Goal: Task Accomplishment & Management: Complete application form

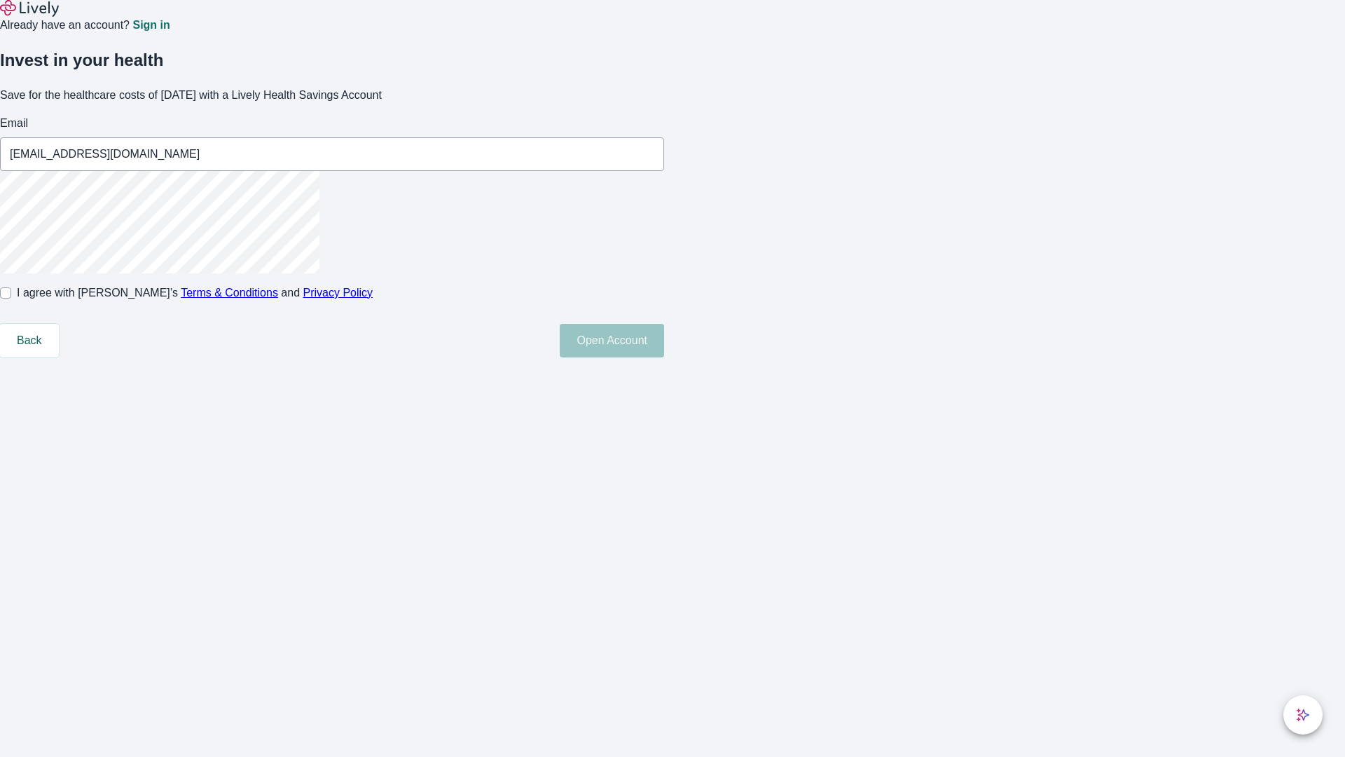
click at [11, 298] on input "I agree with Lively’s Terms & Conditions and Privacy Policy" at bounding box center [5, 292] width 11 height 11
checkbox input "true"
click at [664, 357] on button "Open Account" at bounding box center [612, 341] width 104 height 34
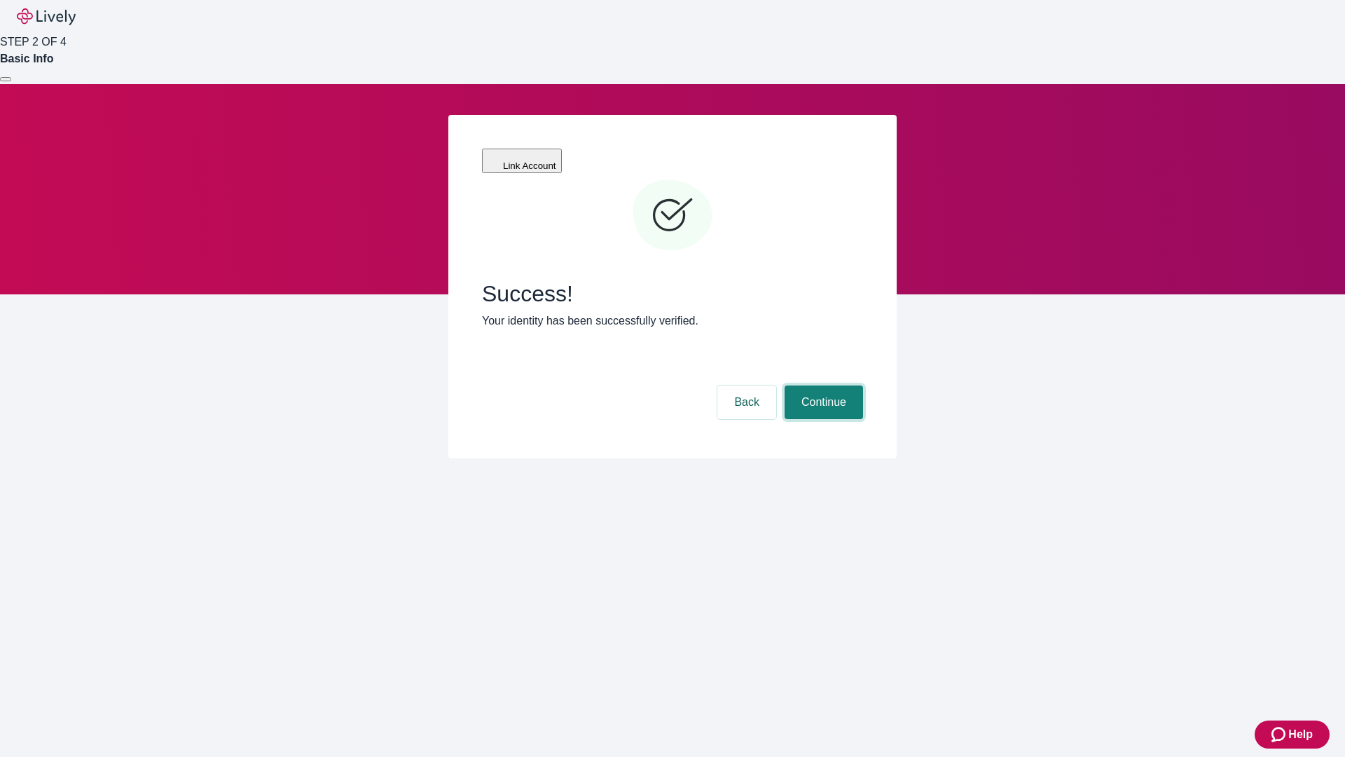
click at [822, 385] on button "Continue" at bounding box center [824, 402] width 78 height 34
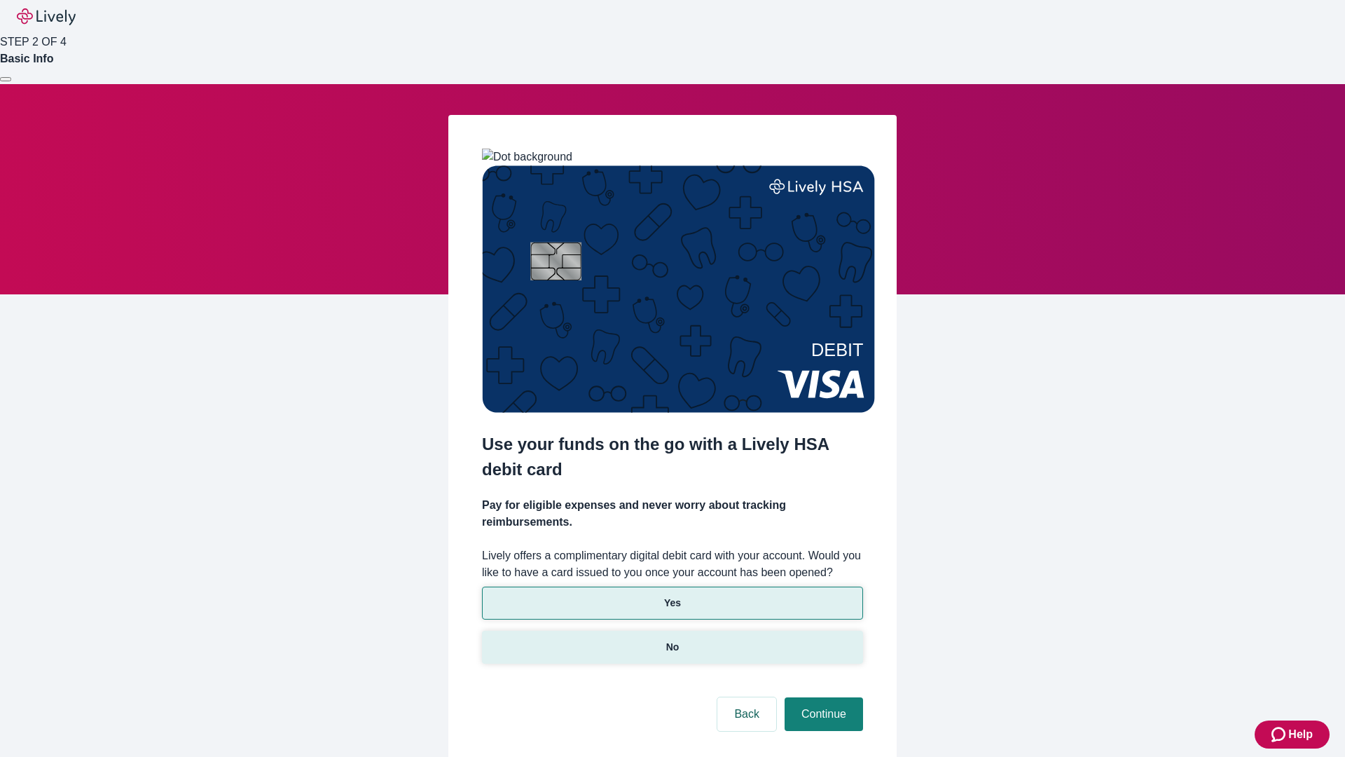
click at [672, 640] on p "No" at bounding box center [672, 647] width 13 height 15
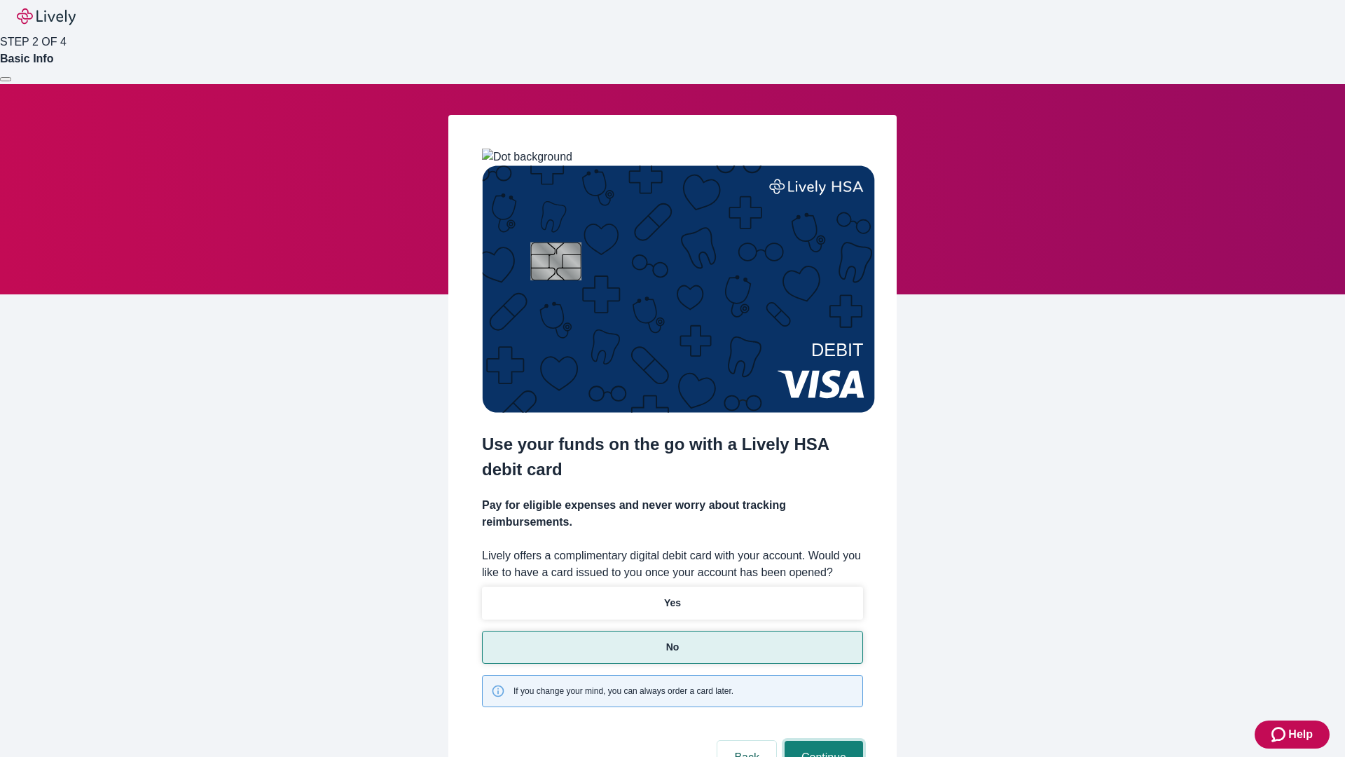
click at [822, 740] on button "Continue" at bounding box center [824, 757] width 78 height 34
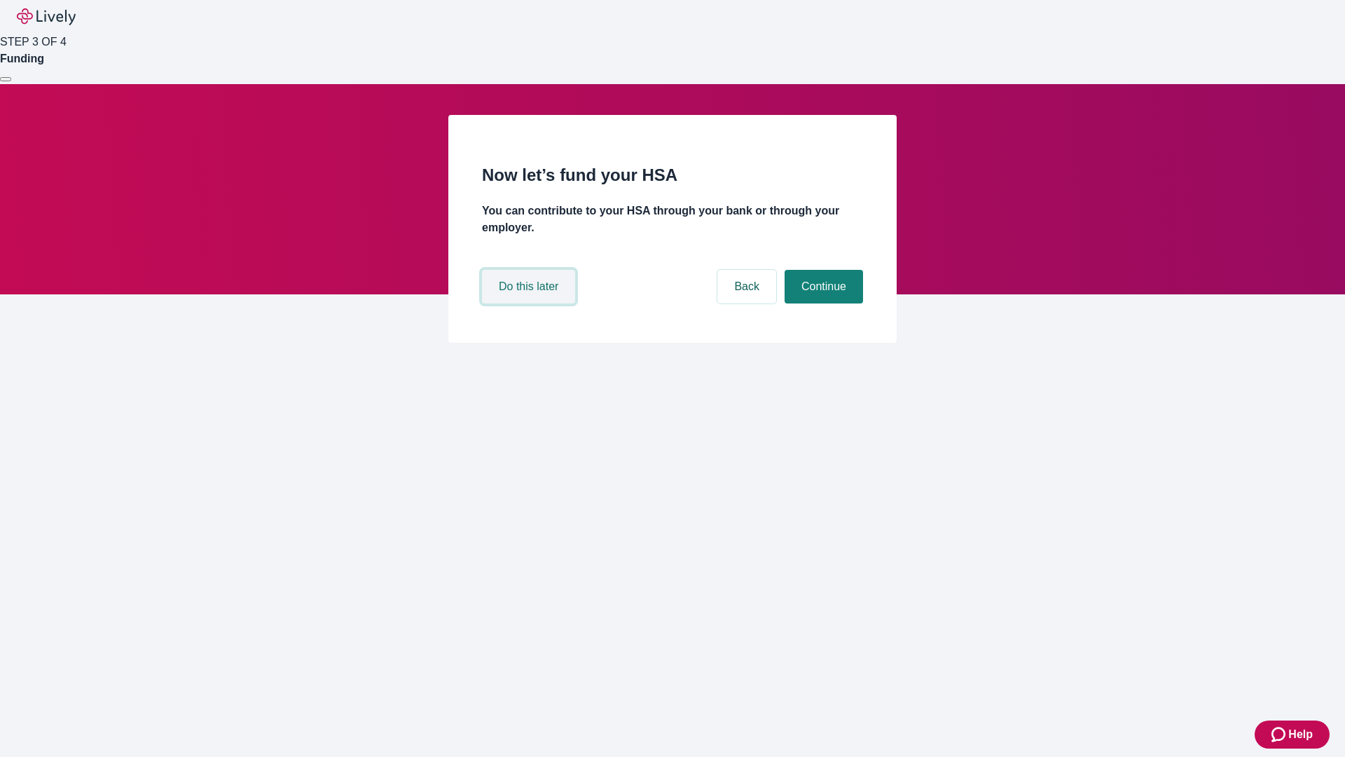
click at [530, 303] on button "Do this later" at bounding box center [528, 287] width 93 height 34
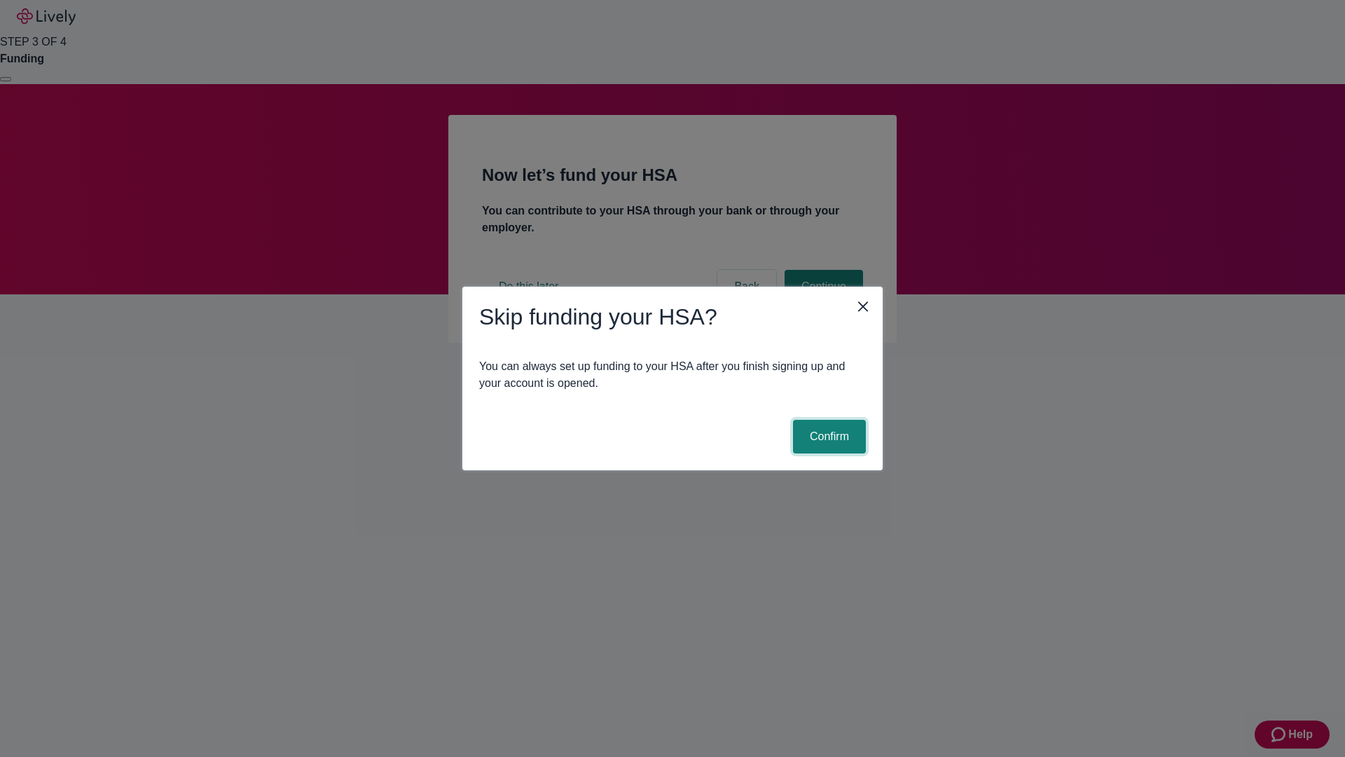
click at [827, 436] on button "Confirm" at bounding box center [829, 437] width 73 height 34
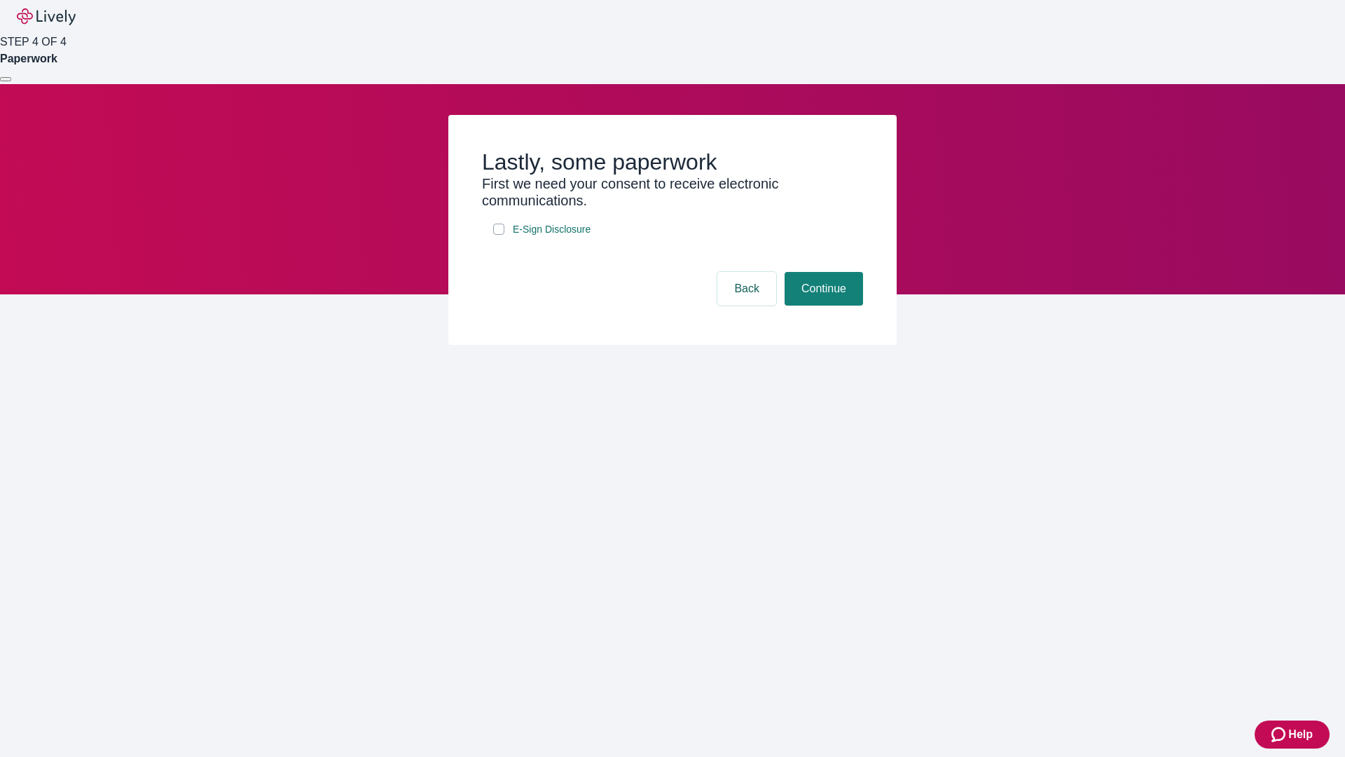
click at [499, 235] on input "E-Sign Disclosure" at bounding box center [498, 228] width 11 height 11
checkbox input "true"
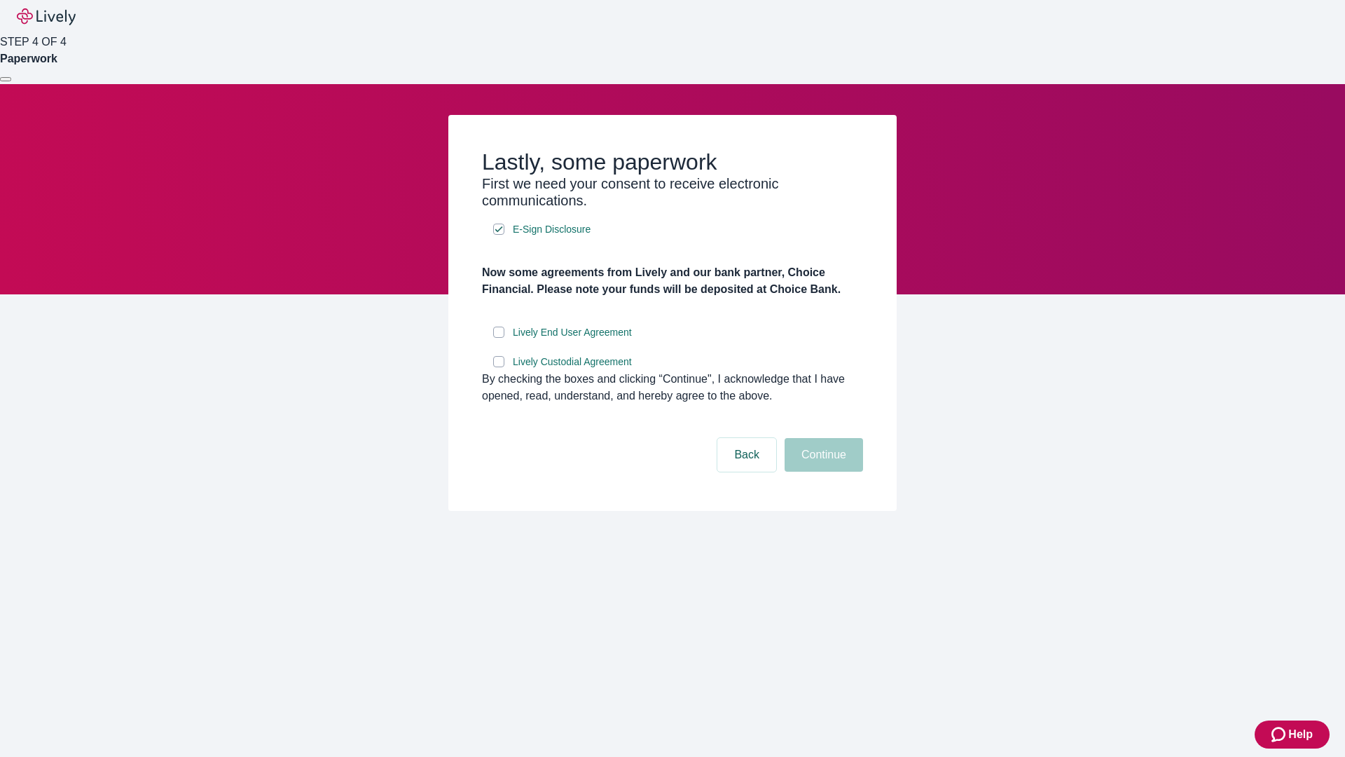
click at [499, 338] on input "Lively End User Agreement" at bounding box center [498, 331] width 11 height 11
checkbox input "true"
click at [499, 367] on input "Lively Custodial Agreement" at bounding box center [498, 361] width 11 height 11
checkbox input "true"
click at [822, 471] on button "Continue" at bounding box center [824, 455] width 78 height 34
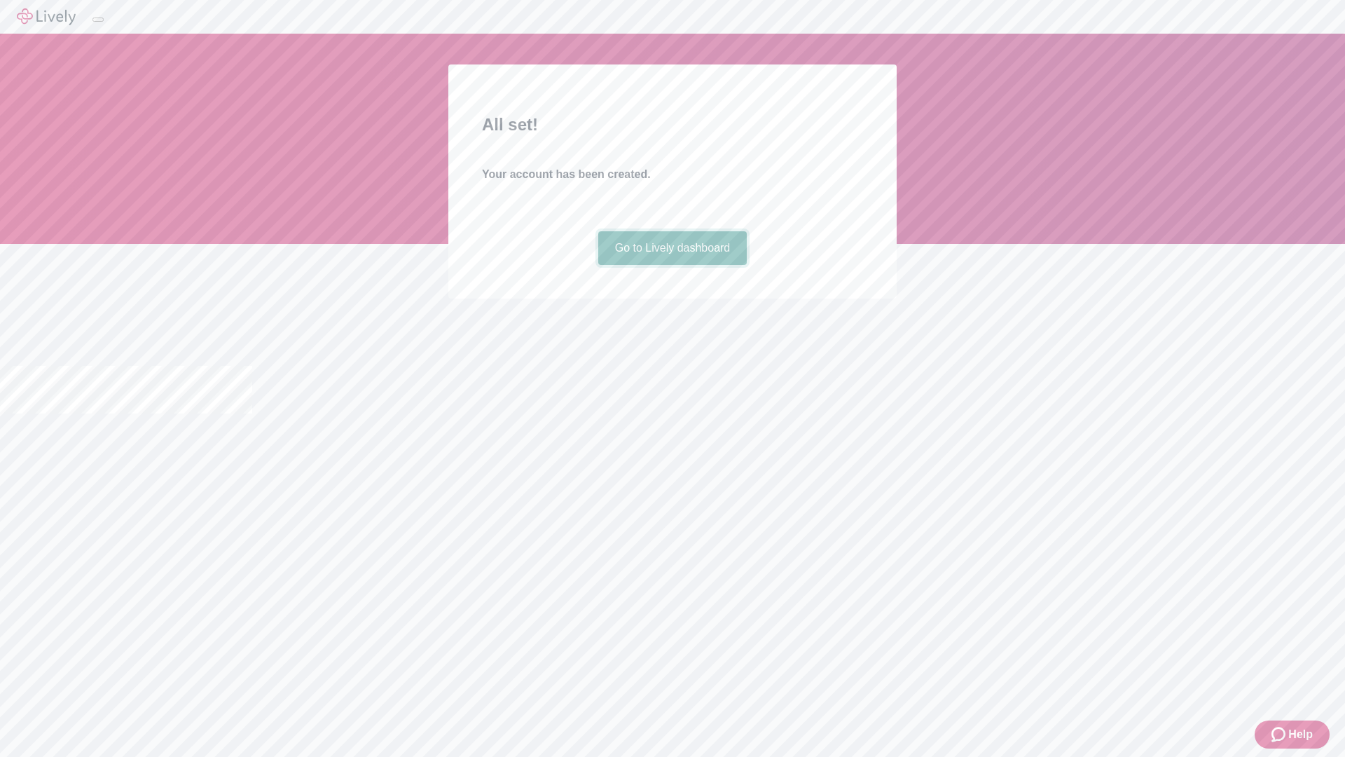
click at [672, 265] on link "Go to Lively dashboard" at bounding box center [672, 248] width 149 height 34
